Goal: Task Accomplishment & Management: Manage account settings

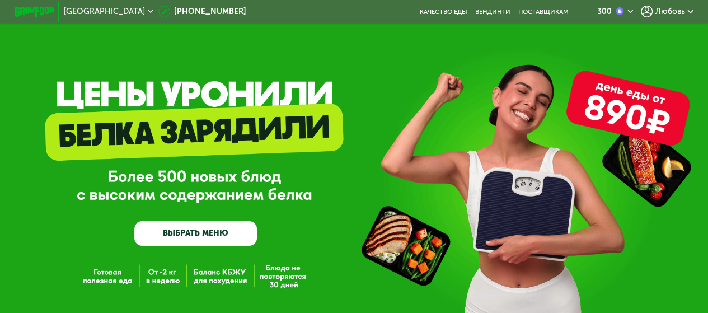
click at [674, 8] on span "Любовь" at bounding box center [670, 12] width 30 height 8
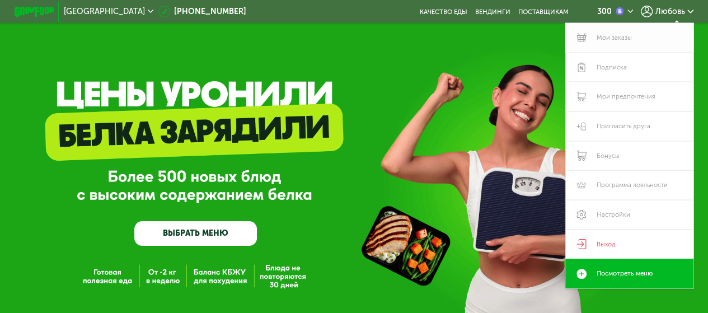
click at [623, 39] on link "Мои заказы" at bounding box center [629, 38] width 128 height 30
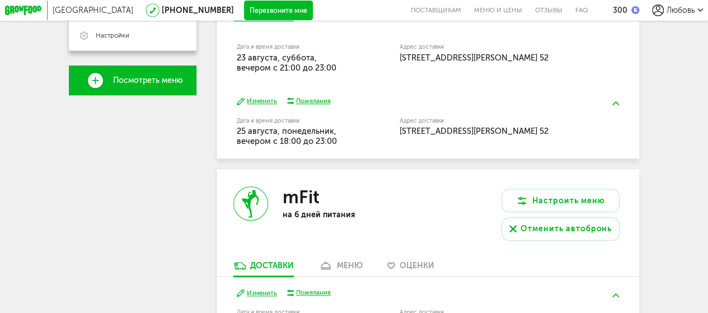
scroll to position [336, 0]
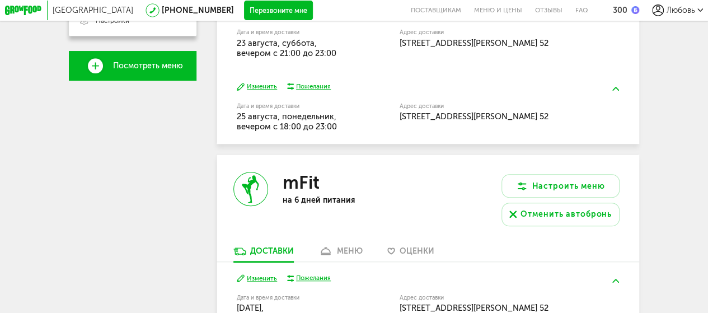
click at [262, 91] on button "Изменить" at bounding box center [257, 86] width 40 height 9
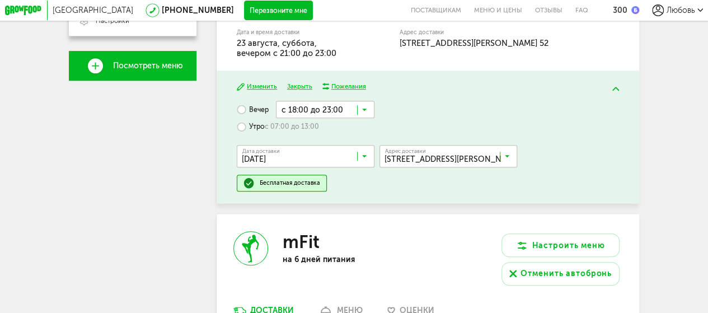
click at [364, 114] on icon at bounding box center [364, 112] width 5 height 10
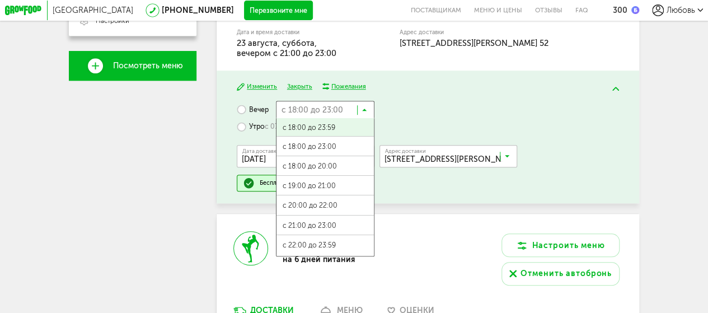
scroll to position [0, 0]
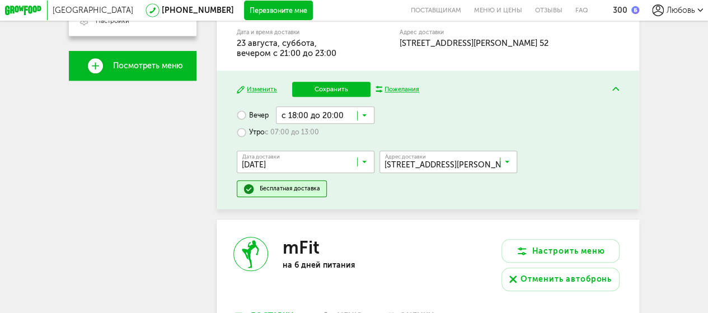
click at [332, 173] on span "с 18:00 до 20:00" at bounding box center [324, 173] width 97 height 21
click at [354, 94] on button "Сохранить" at bounding box center [331, 89] width 79 height 15
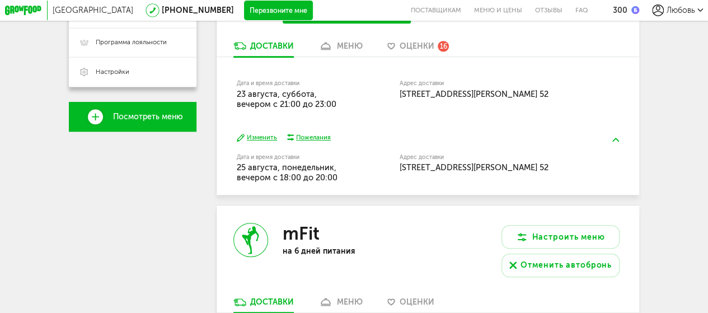
scroll to position [397, 0]
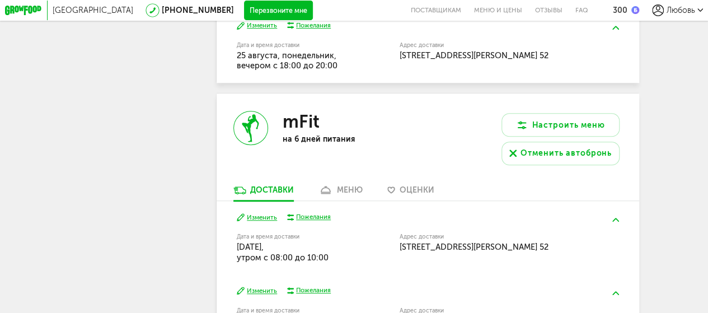
click at [415, 195] on span "Оценки" at bounding box center [416, 190] width 35 height 10
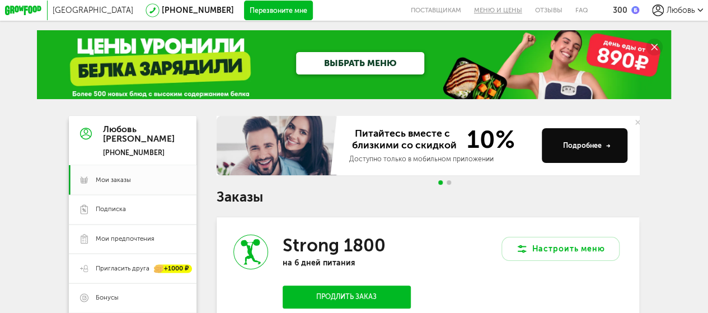
click at [494, 7] on link "Меню и цены" at bounding box center [497, 10] width 61 height 21
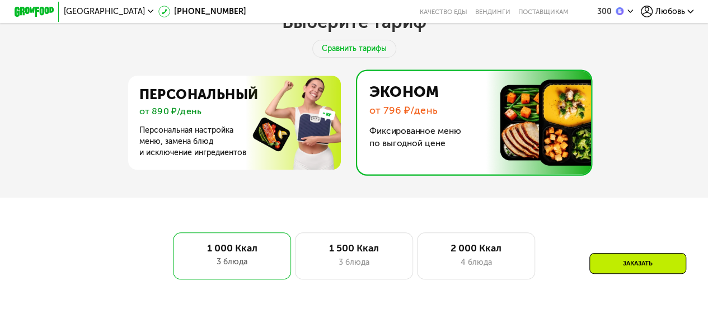
scroll to position [448, 0]
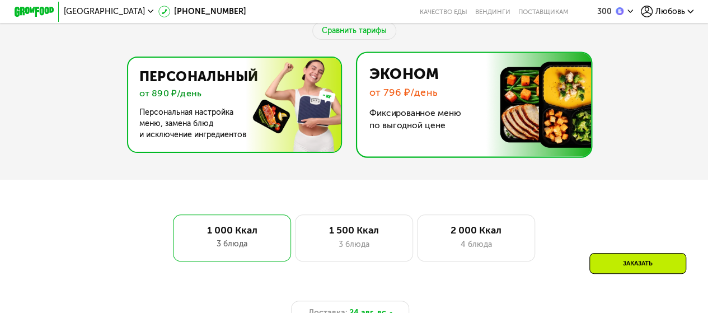
click at [272, 135] on img at bounding box center [232, 105] width 218 height 94
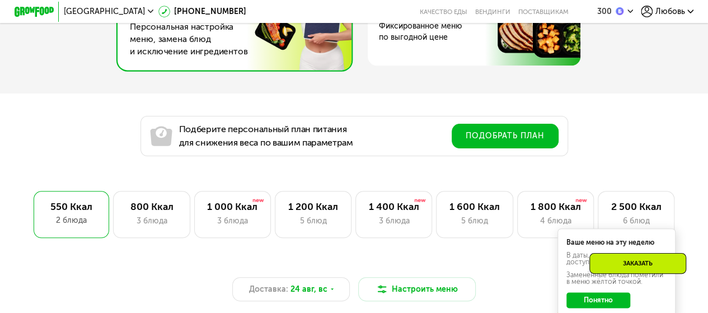
scroll to position [559, 0]
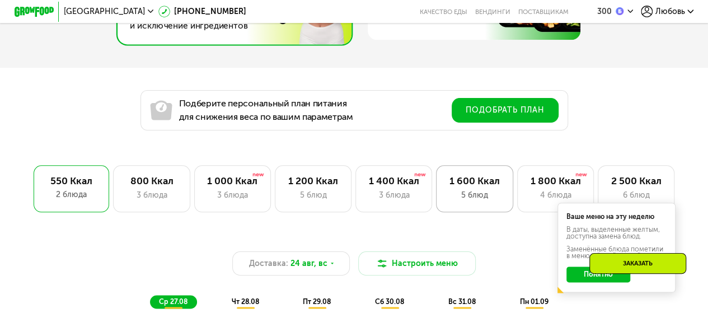
click at [517, 192] on div "1 600 Ккал 5 блюд" at bounding box center [555, 188] width 77 height 47
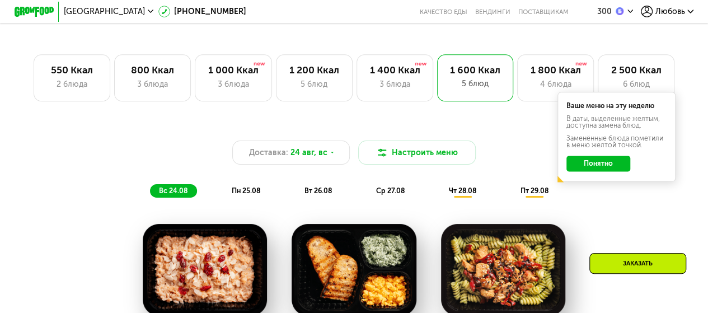
scroll to position [615, 0]
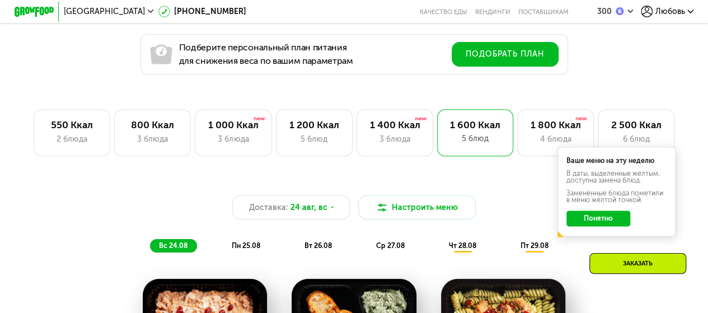
click at [636, 73] on div "Подберите персональный план питания для снижения веса по вашим параметрам Подоб…" at bounding box center [354, 43] width 708 height 63
click at [614, 224] on button "Понятно" at bounding box center [597, 218] width 63 height 16
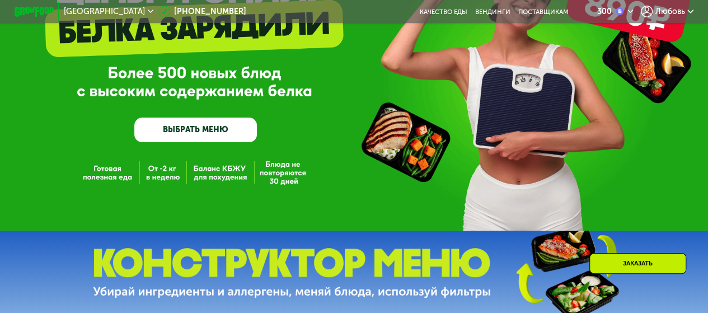
scroll to position [56, 0]
